Goal: Task Accomplishment & Management: Use online tool/utility

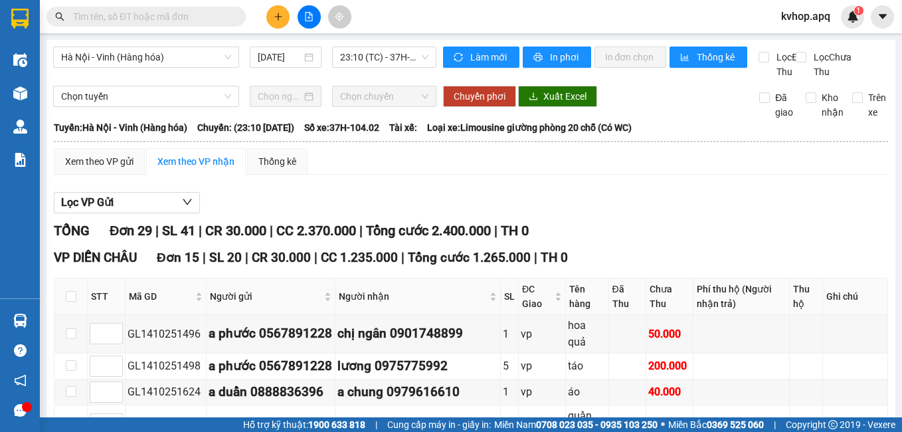
scroll to position [531, 0]
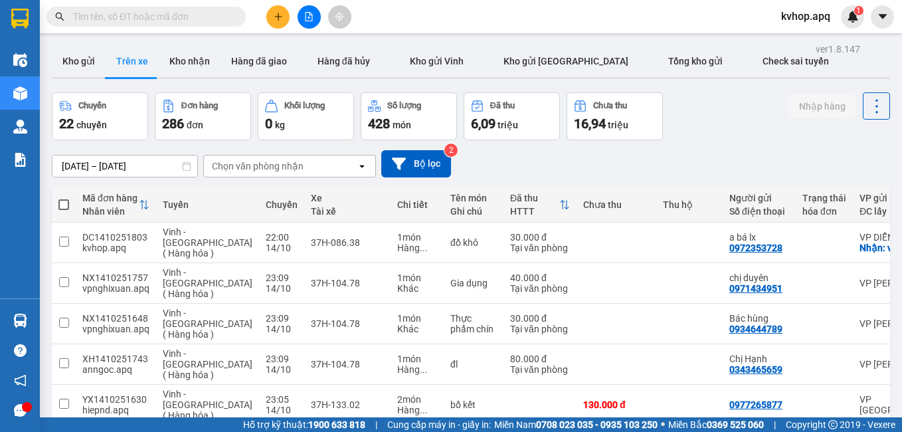
click at [67, 161] on input "[DATE] – [DATE]" at bounding box center [124, 165] width 145 height 21
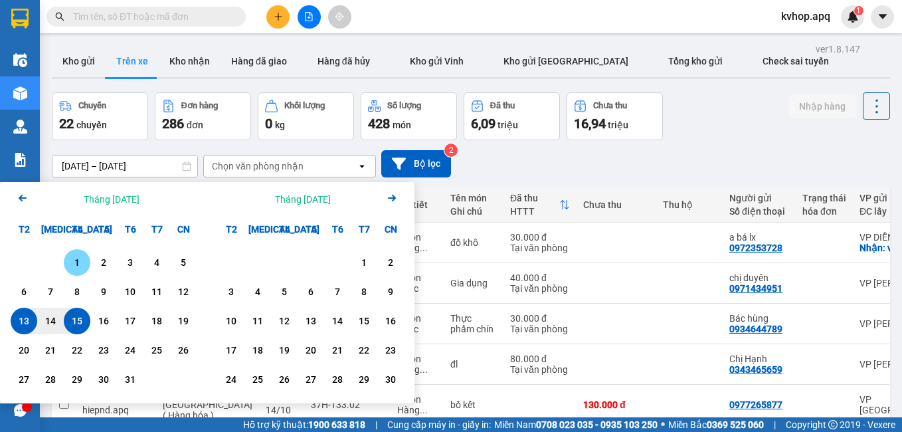
click at [80, 260] on div "1" at bounding box center [77, 262] width 19 height 16
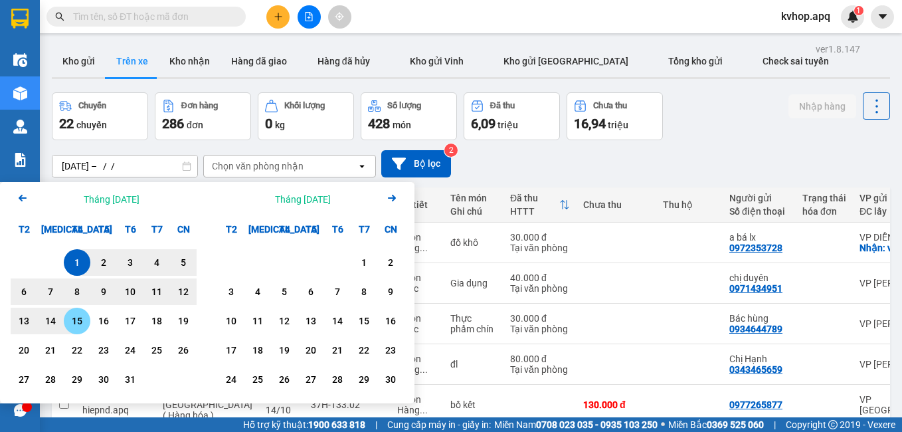
click at [74, 323] on div "15" at bounding box center [77, 321] width 19 height 16
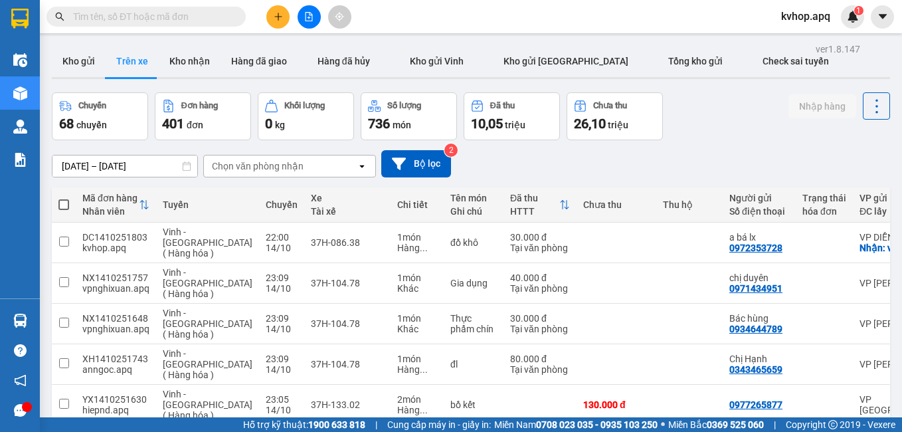
click at [96, 169] on input "[DATE] – [DATE]" at bounding box center [124, 165] width 145 height 21
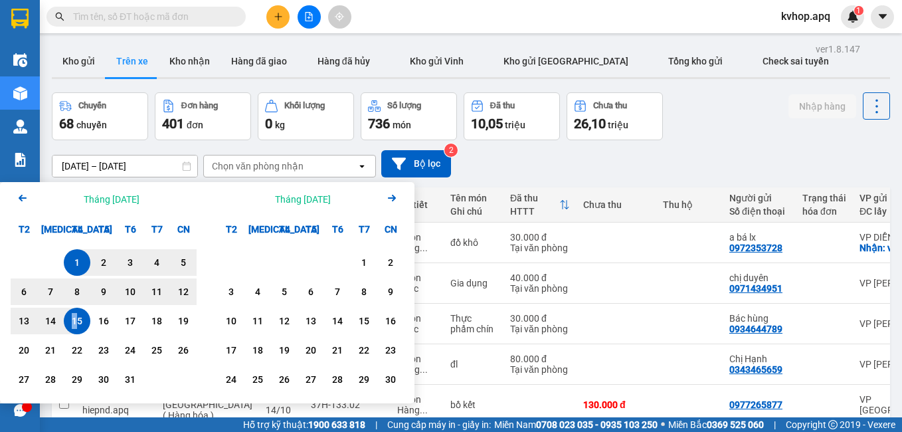
click at [76, 322] on div "15" at bounding box center [77, 321] width 19 height 16
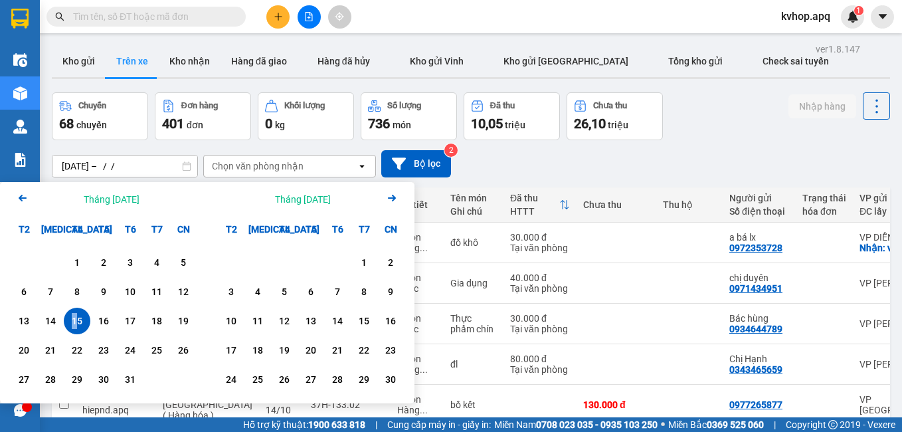
click at [77, 321] on div "15" at bounding box center [77, 321] width 19 height 16
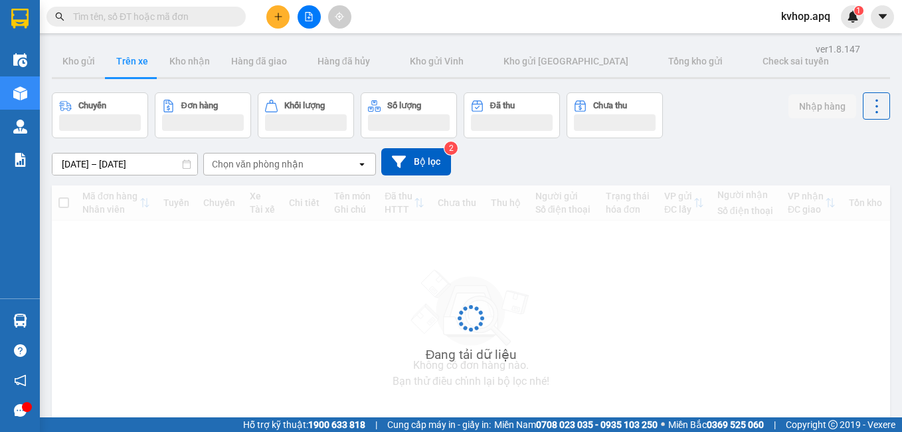
click at [78, 161] on input "[DATE] – [DATE]" at bounding box center [124, 163] width 145 height 21
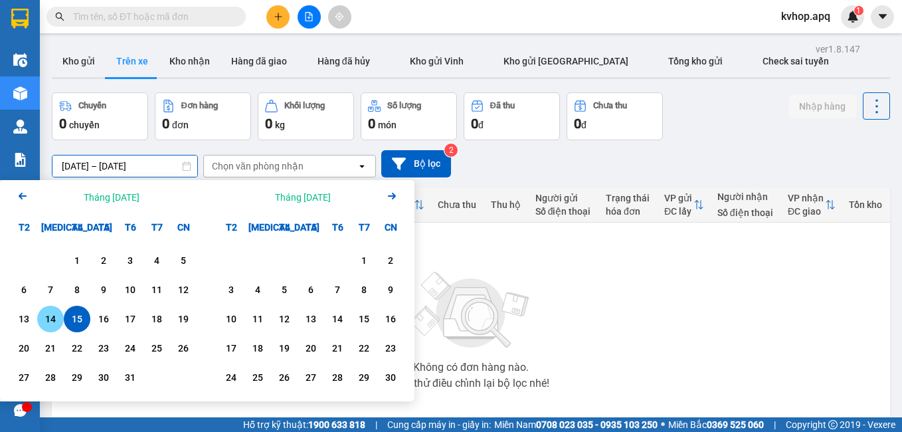
click at [57, 314] on div "14" at bounding box center [50, 319] width 19 height 16
type input "[DATE] – [DATE]"
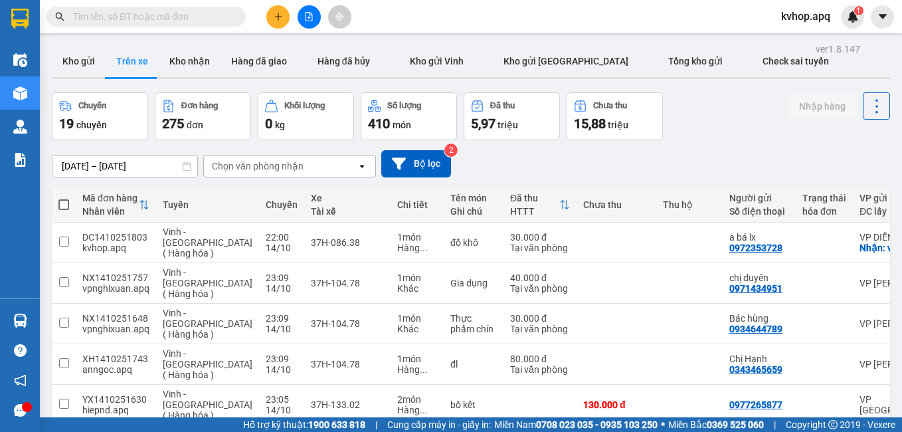
click at [220, 173] on div "Chọn văn phòng nhận" at bounding box center [280, 165] width 153 height 21
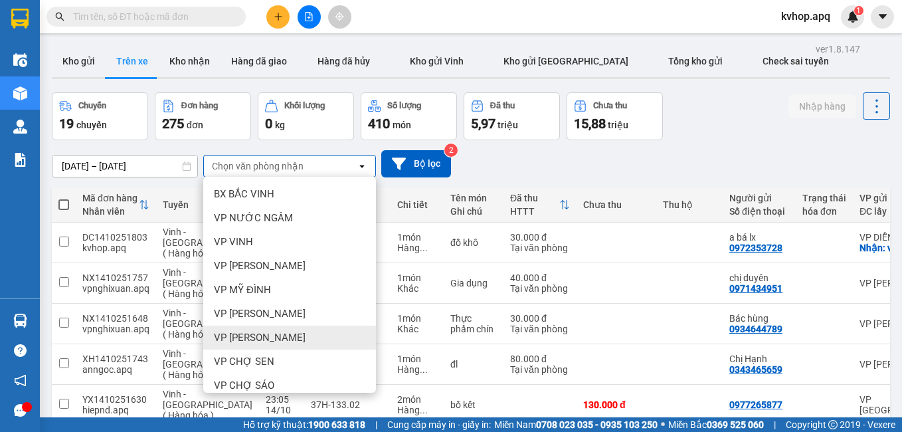
scroll to position [66, 0]
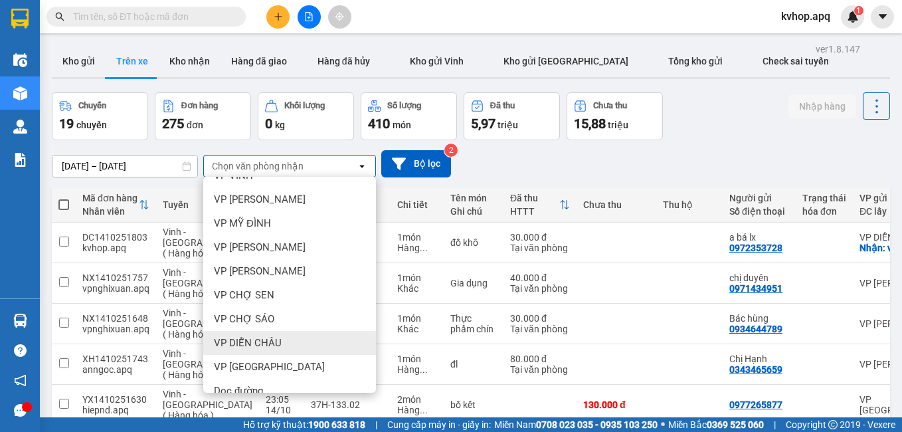
click at [247, 341] on span "VP DIỄN CHÂU" at bounding box center [248, 342] width 68 height 13
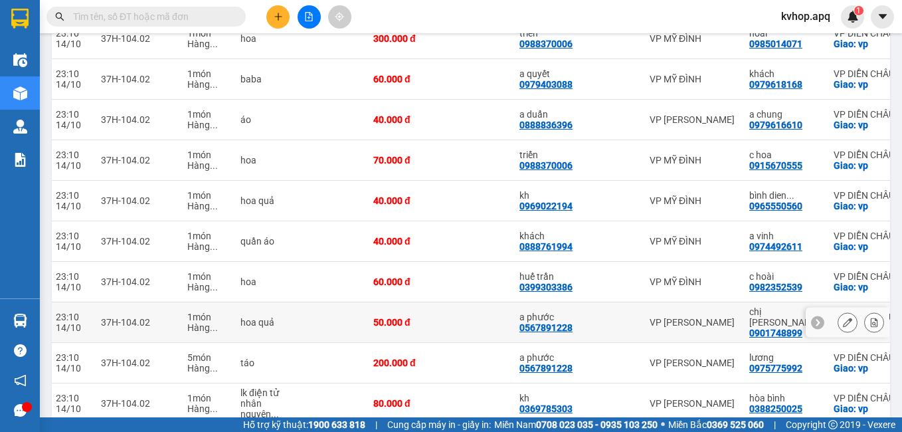
scroll to position [137, 0]
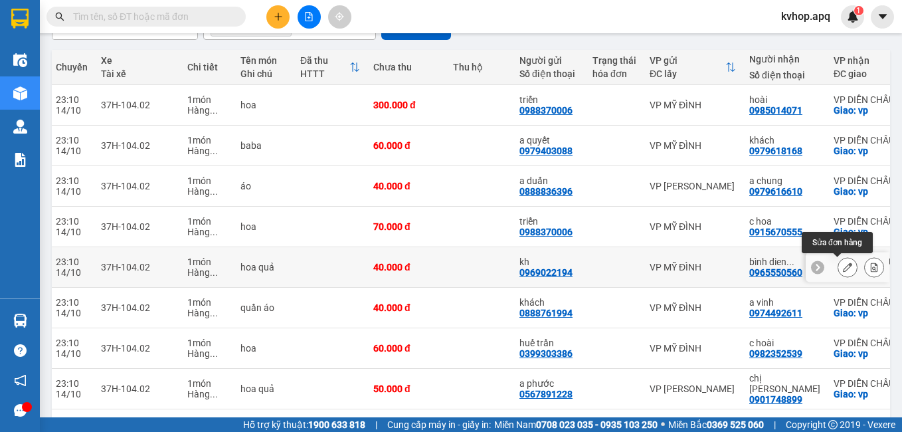
click at [843, 269] on icon at bounding box center [847, 266] width 9 height 9
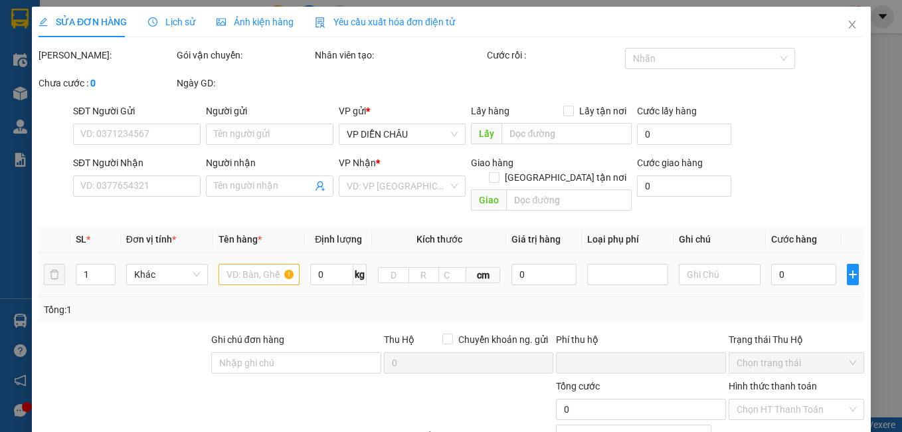
type input "0969022194"
type input "kh"
type input "0965550560"
type input "bình dien chau"
checkbox input "true"
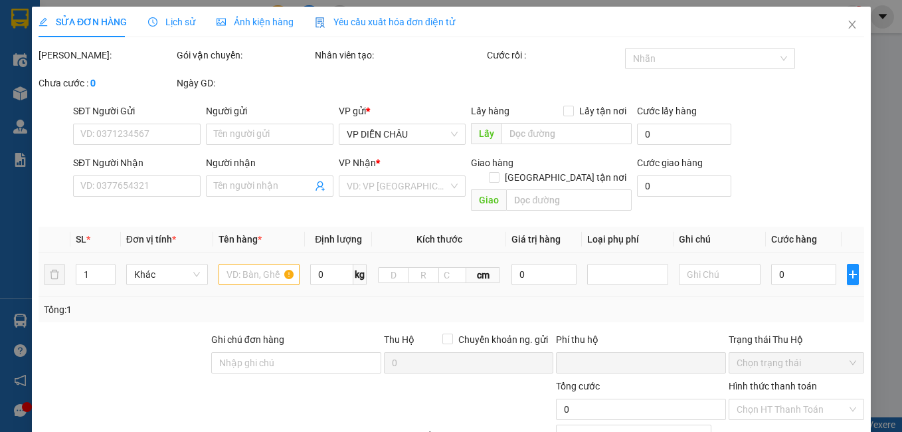
type input "vp"
type input "0"
type input "40.000"
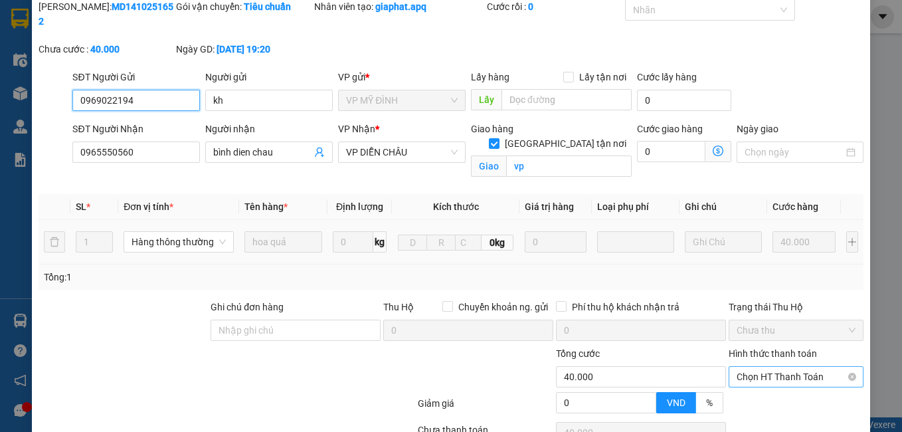
scroll to position [133, 0]
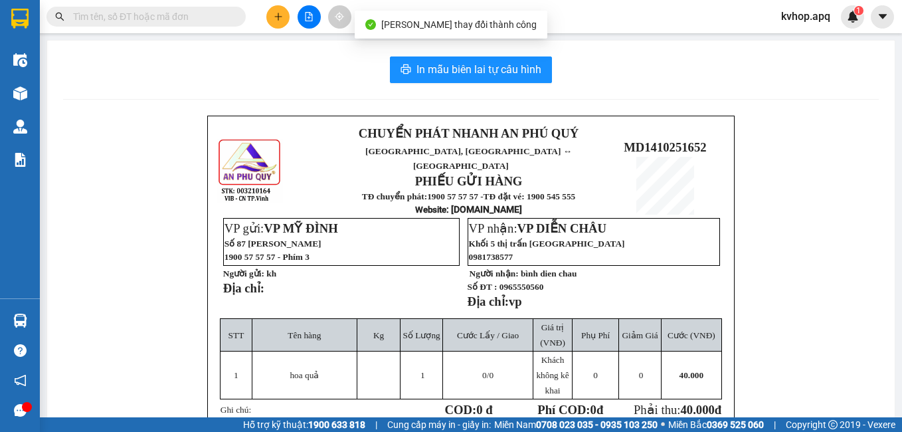
scroll to position [66, 0]
